Goal: Navigation & Orientation: Find specific page/section

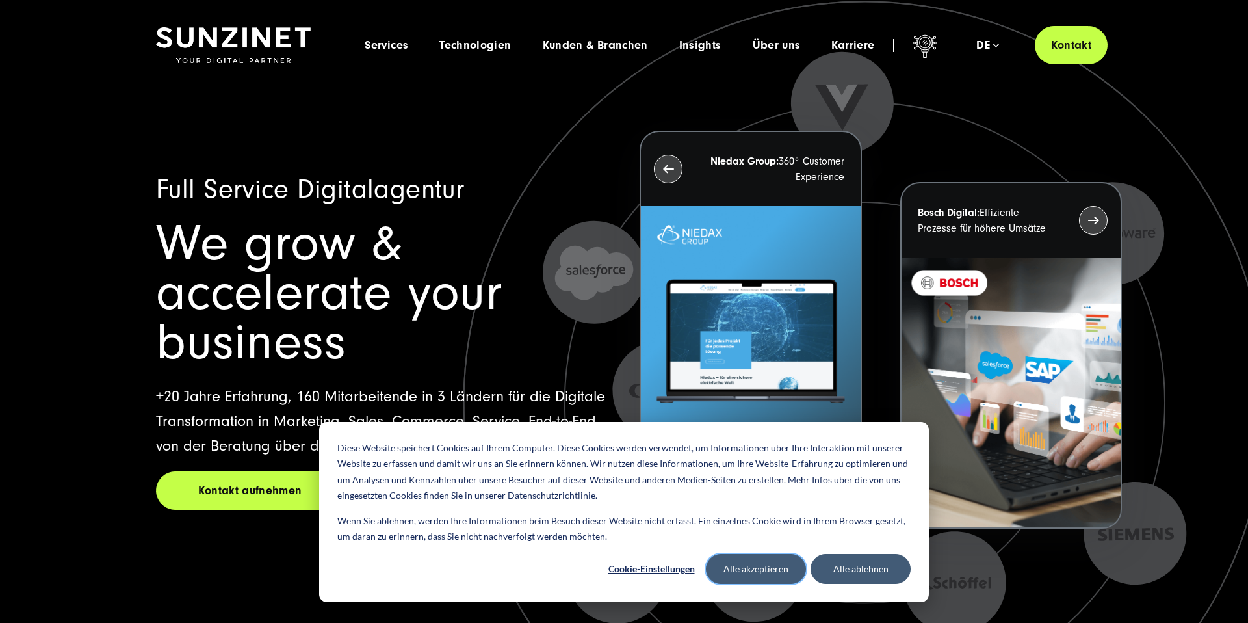
click at [783, 558] on button "Alle akzeptieren" at bounding box center [756, 569] width 100 height 30
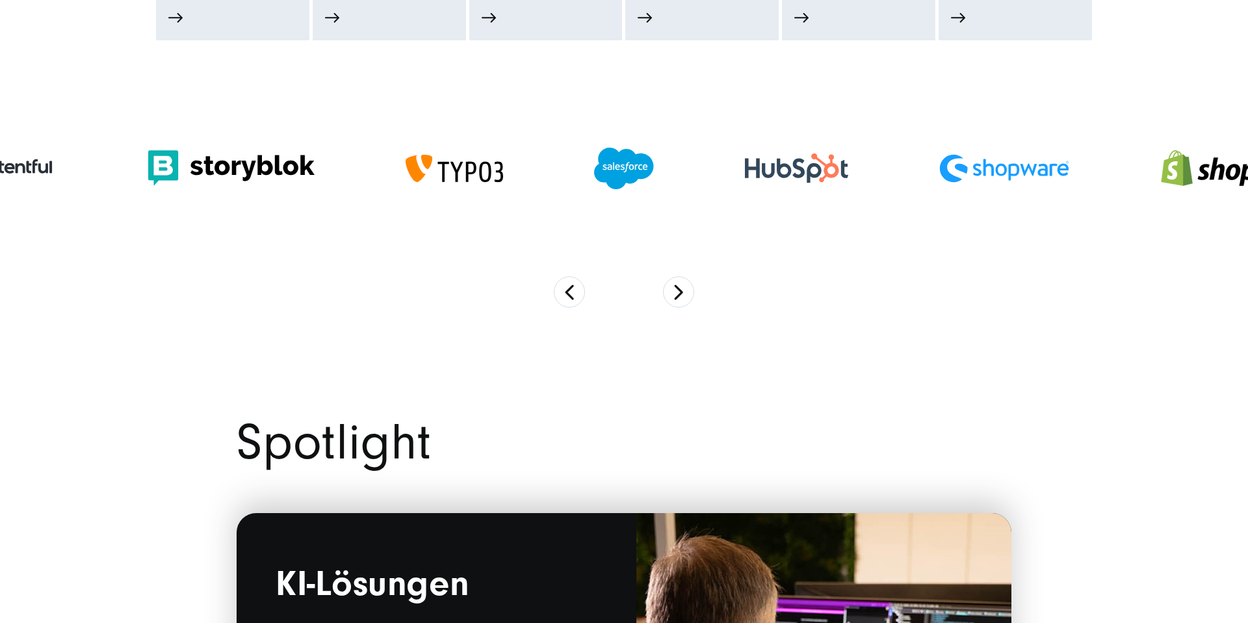
scroll to position [1053, 0]
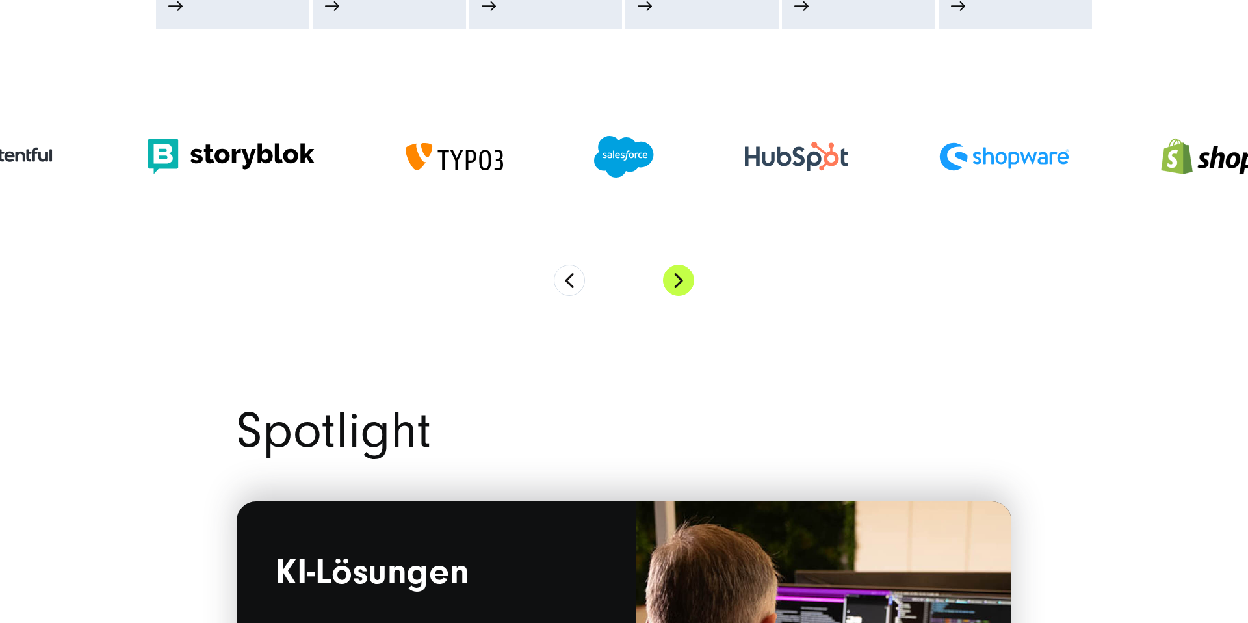
click at [688, 280] on button "Next" at bounding box center [678, 280] width 31 height 31
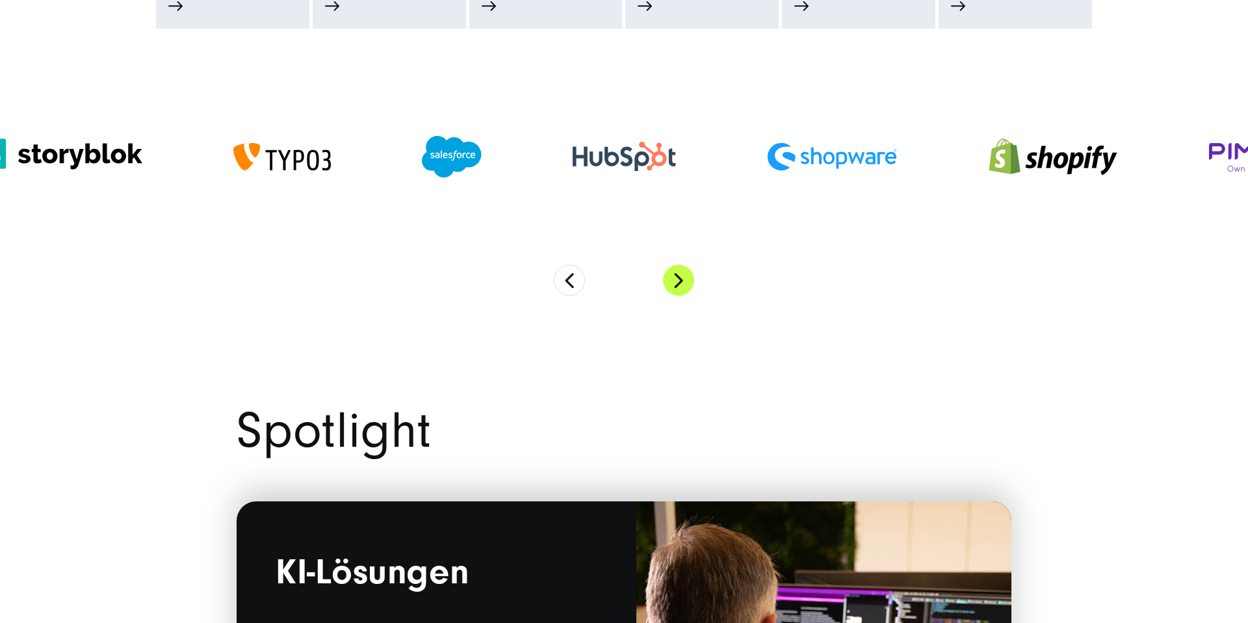
click at [688, 280] on button "Next" at bounding box center [678, 280] width 31 height 31
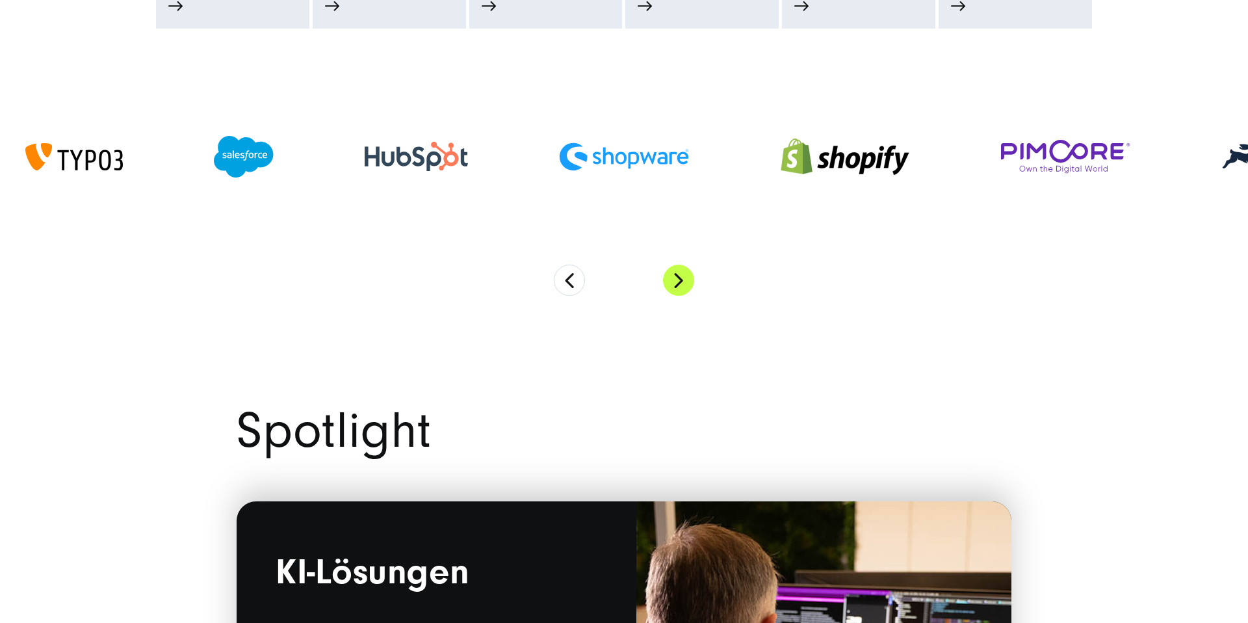
click at [688, 280] on button "Next" at bounding box center [678, 280] width 31 height 31
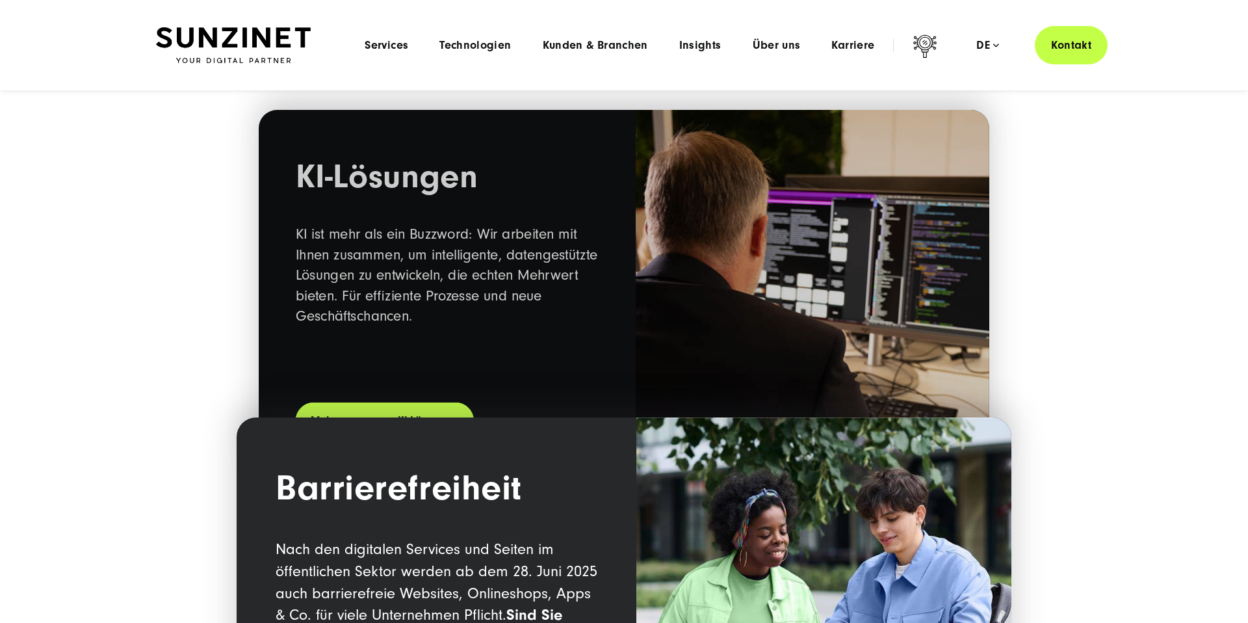
scroll to position [1528, 0]
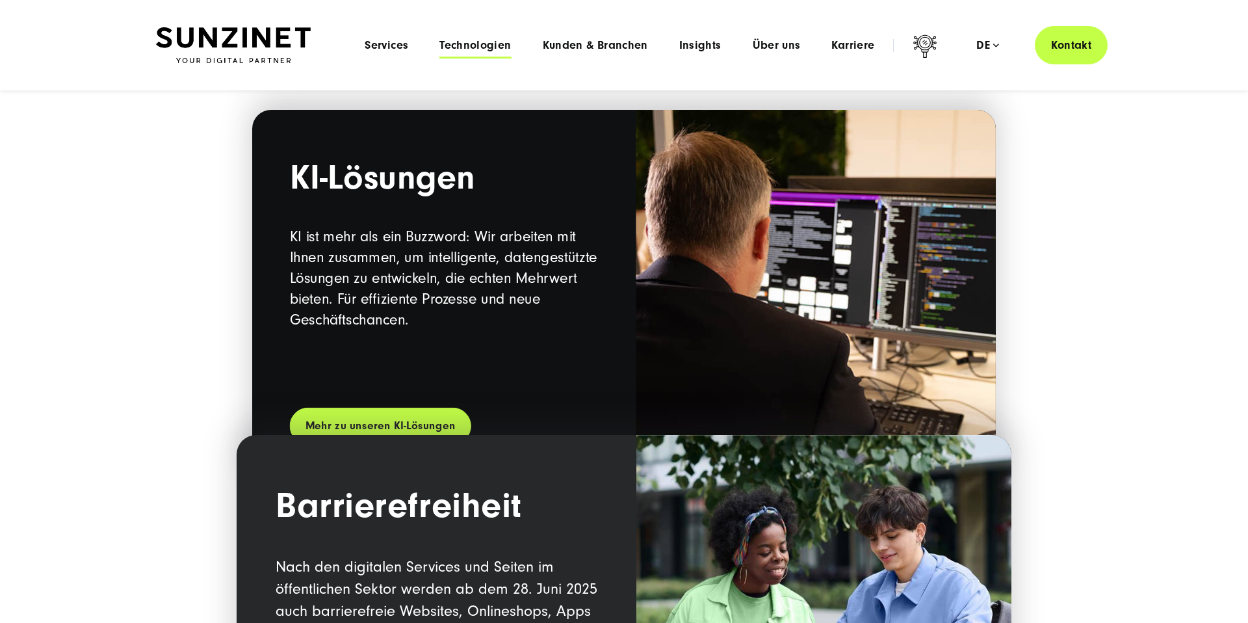
click at [457, 47] on span "Technologien" at bounding box center [475, 45] width 72 height 13
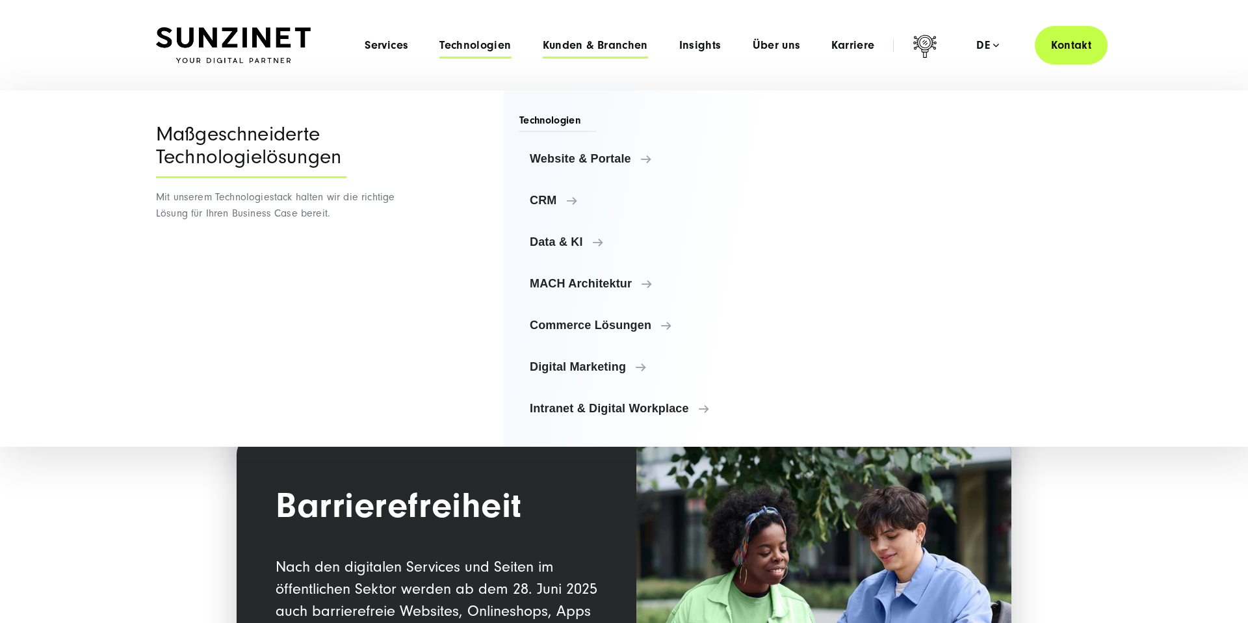
click at [565, 44] on span "Kunden & Branchen" at bounding box center [595, 45] width 105 height 13
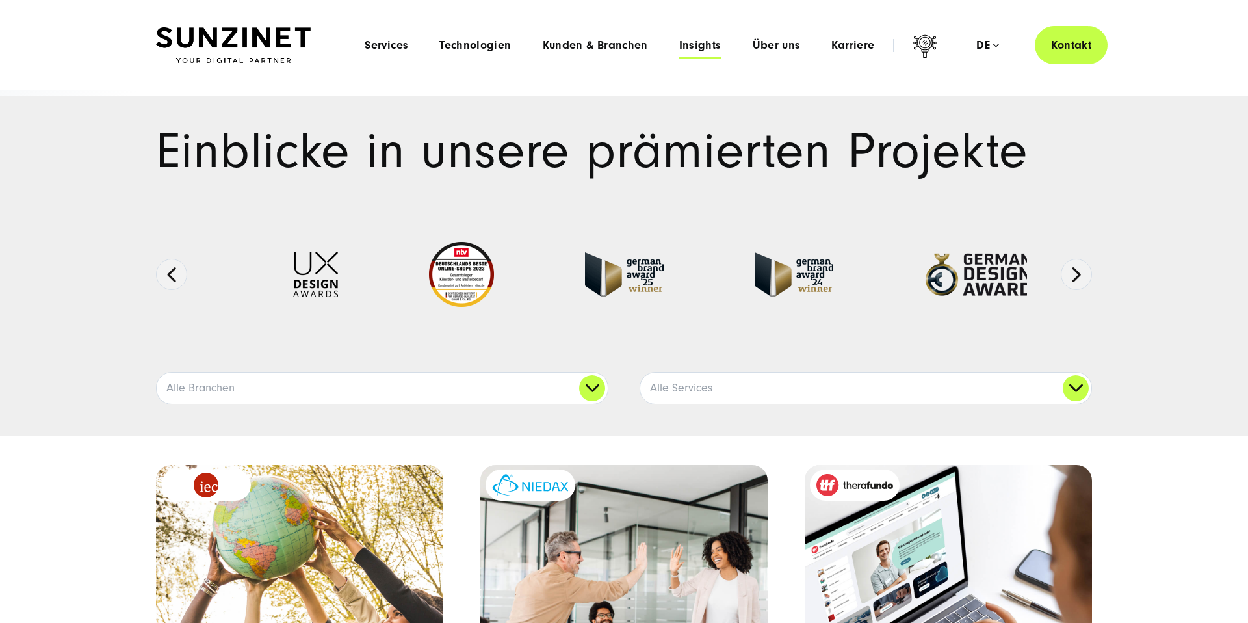
click at [707, 47] on span "Insights" at bounding box center [700, 45] width 42 height 13
click at [751, 48] on li "Über uns Menu Discover SUNZINET Tauchen Sie ein in eine führende Digitalagentur…" at bounding box center [776, 45] width 79 height 14
click at [690, 43] on span "Insights" at bounding box center [700, 45] width 42 height 13
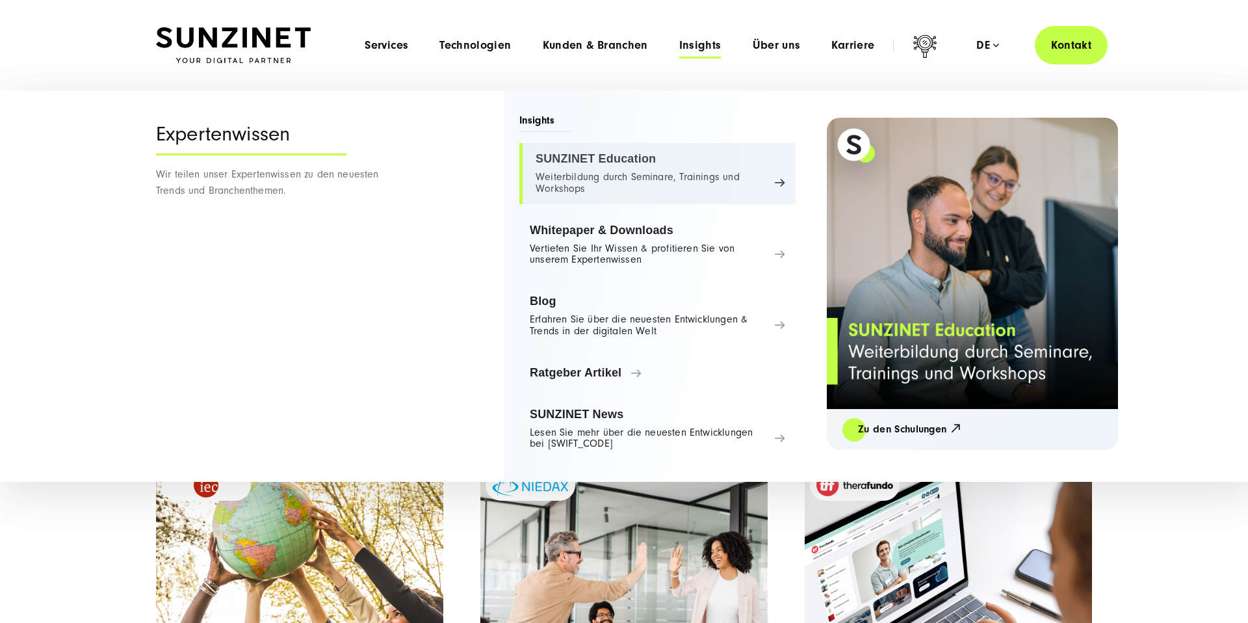
click at [657, 177] on link "SUNZINET Education Weiterbildung durch Seminare, Trainings und Workshops" at bounding box center [657, 173] width 276 height 61
